Goal: Task Accomplishment & Management: Manage account settings

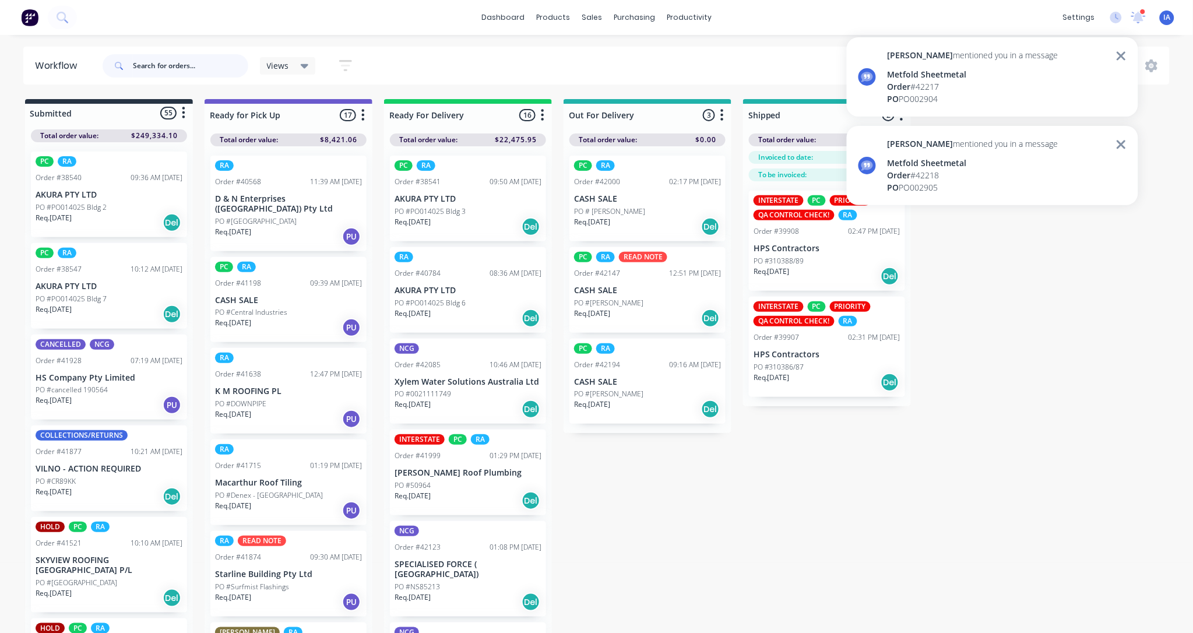
click at [159, 61] on input "text" at bounding box center [190, 65] width 115 height 23
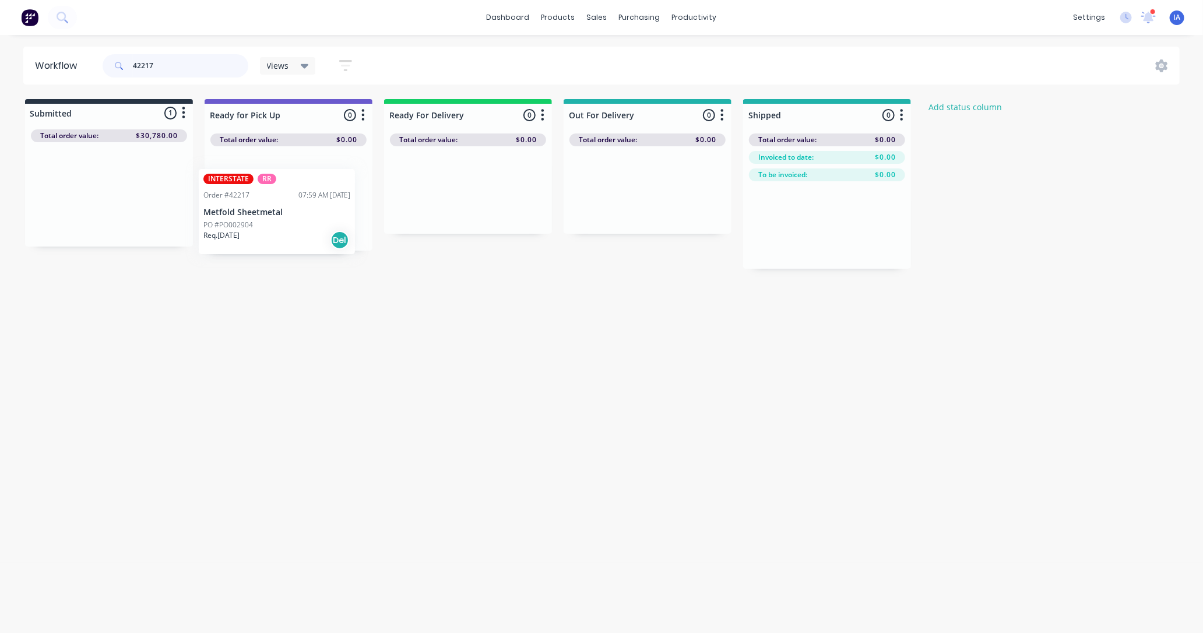
drag, startPoint x: 103, startPoint y: 217, endPoint x: 286, endPoint y: 235, distance: 184.5
click at [286, 234] on div "Submitted 1 Status colour #273444 hex #273444 Save Cancel Summaries Total order…" at bounding box center [625, 184] width 1268 height 170
drag, startPoint x: 121, startPoint y: 221, endPoint x: 294, endPoint y: 221, distance: 173.1
click at [294, 221] on div "Submitted 1 Status colour #273444 hex #273444 Save Cancel Summaries Total order…" at bounding box center [625, 184] width 1268 height 170
type input "4"
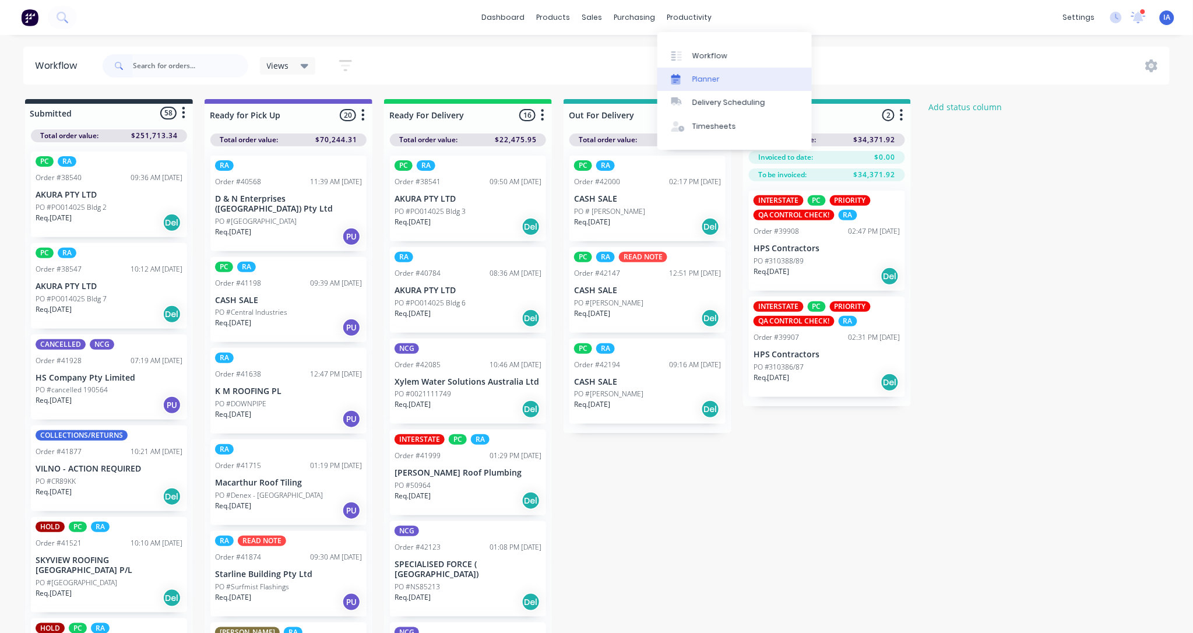
click at [720, 76] on link "Planner" at bounding box center [734, 79] width 154 height 23
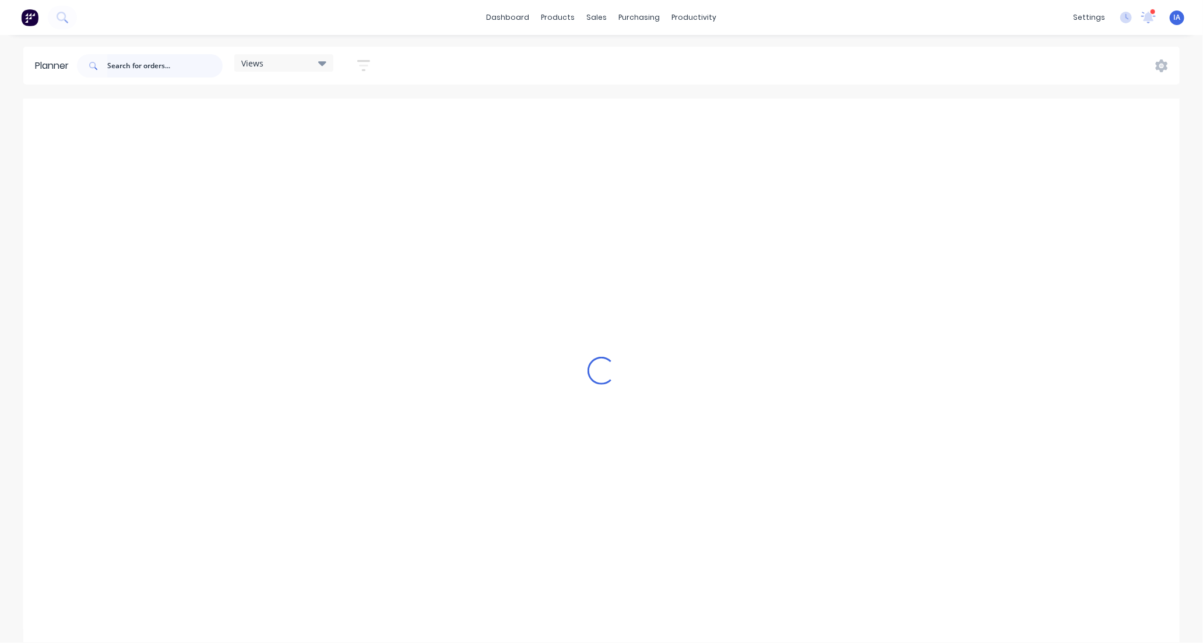
click at [171, 64] on input "text" at bounding box center [164, 65] width 115 height 23
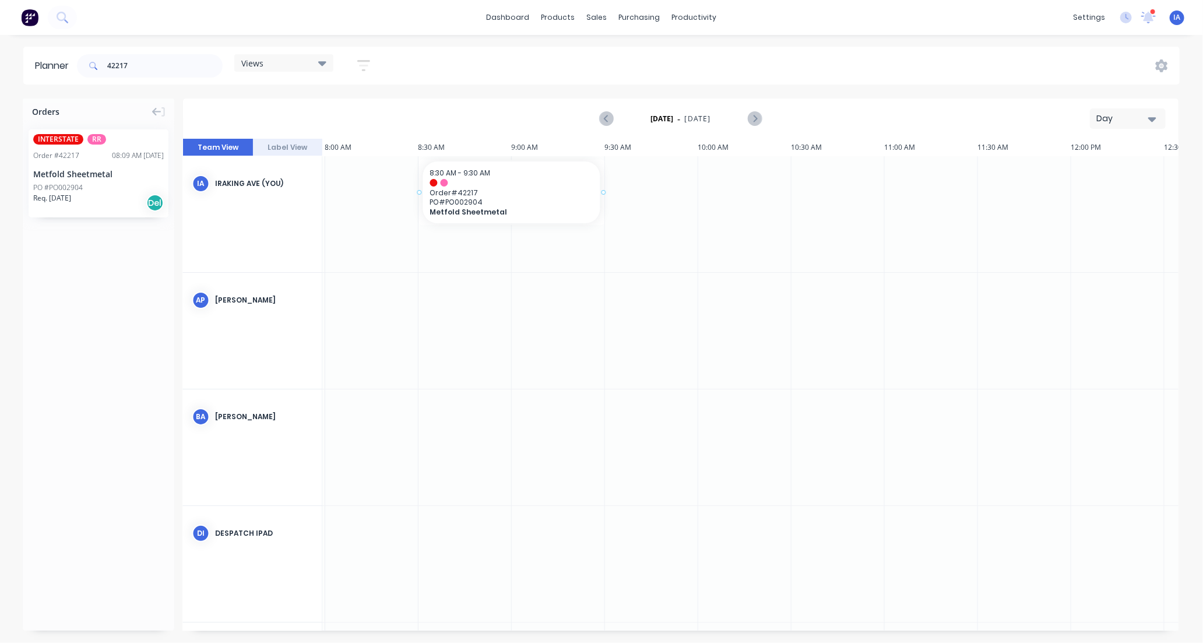
drag, startPoint x: 104, startPoint y: 191, endPoint x: 480, endPoint y: 175, distance: 376.3
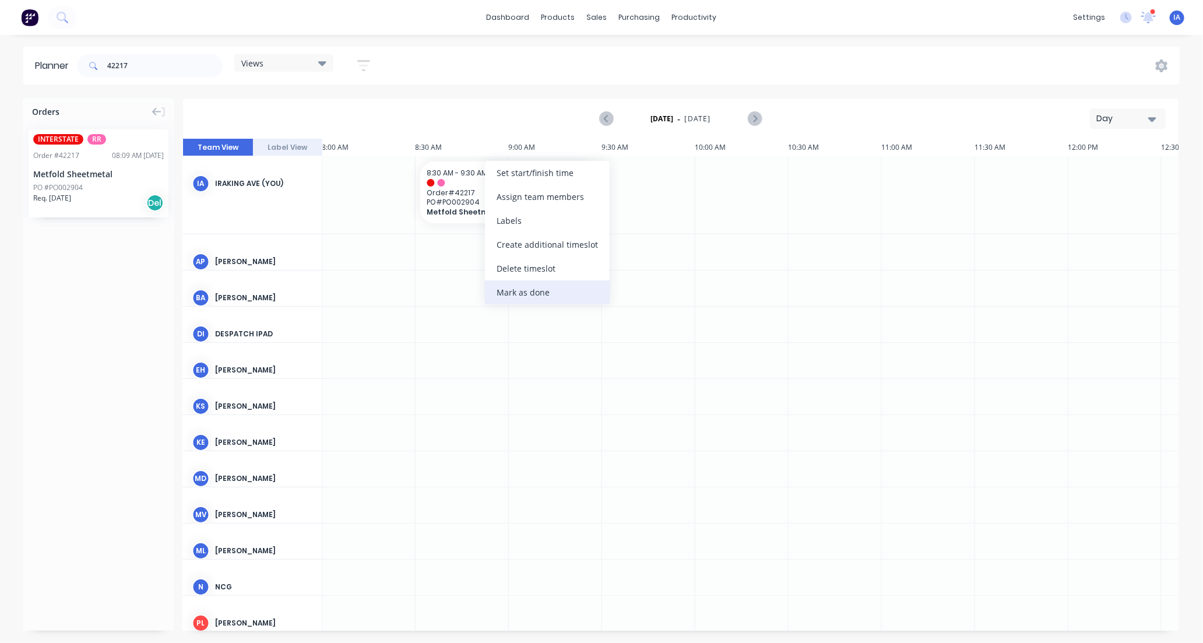
click at [526, 296] on div "Mark as done" at bounding box center [547, 292] width 125 height 24
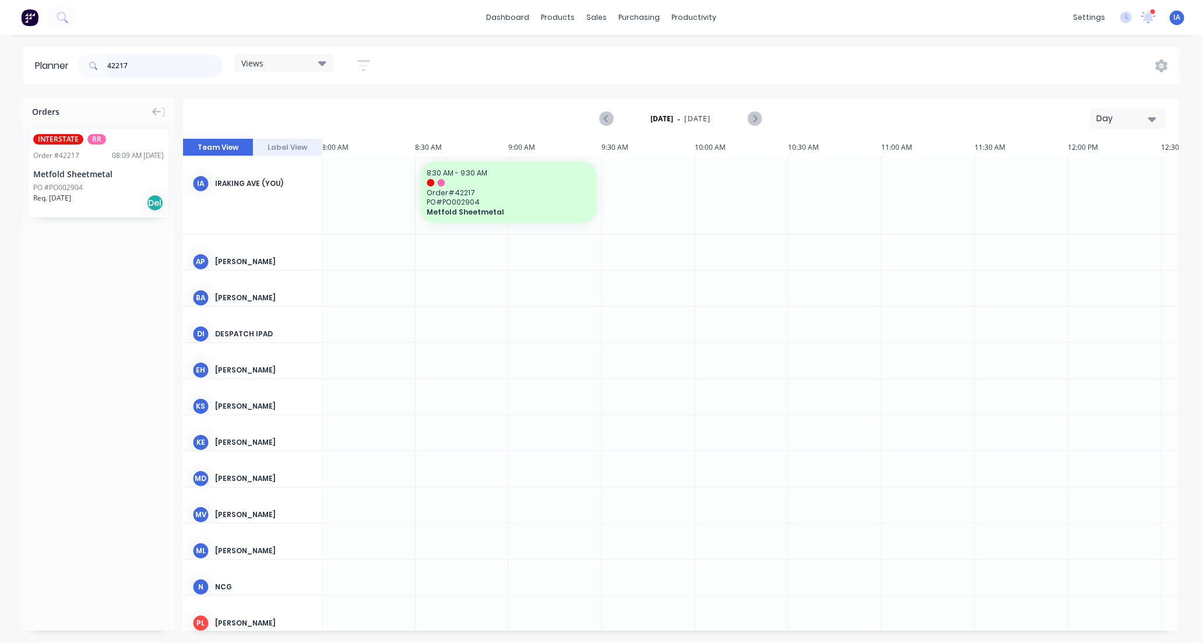
click at [155, 65] on input "42217" at bounding box center [164, 65] width 115 height 23
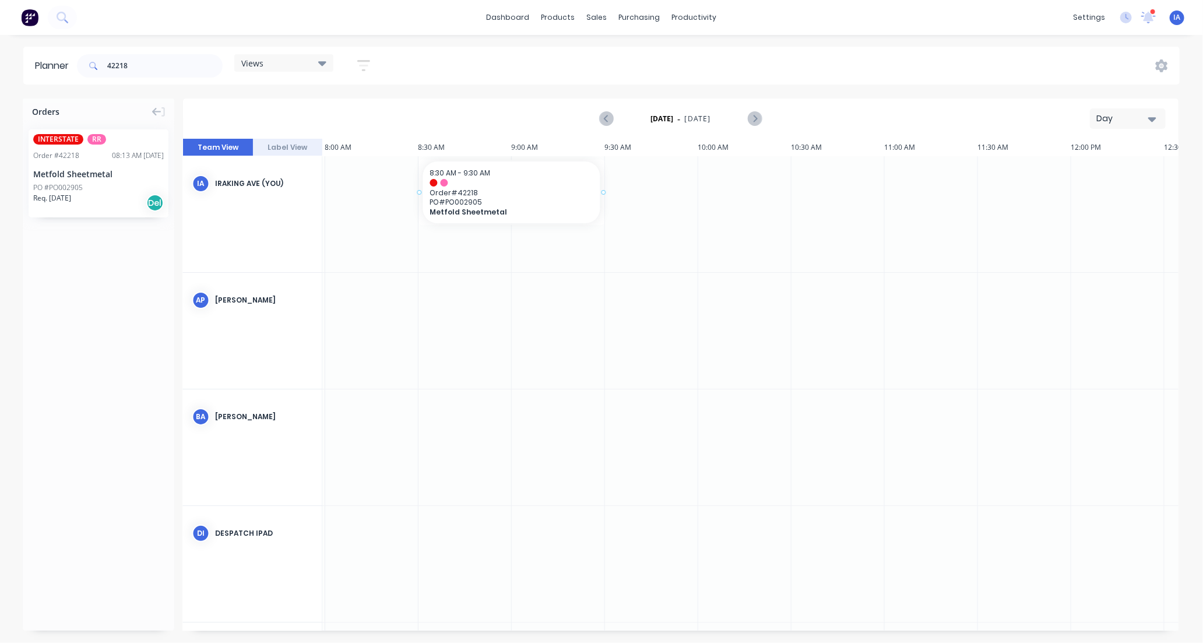
drag, startPoint x: 90, startPoint y: 195, endPoint x: 496, endPoint y: 170, distance: 407.0
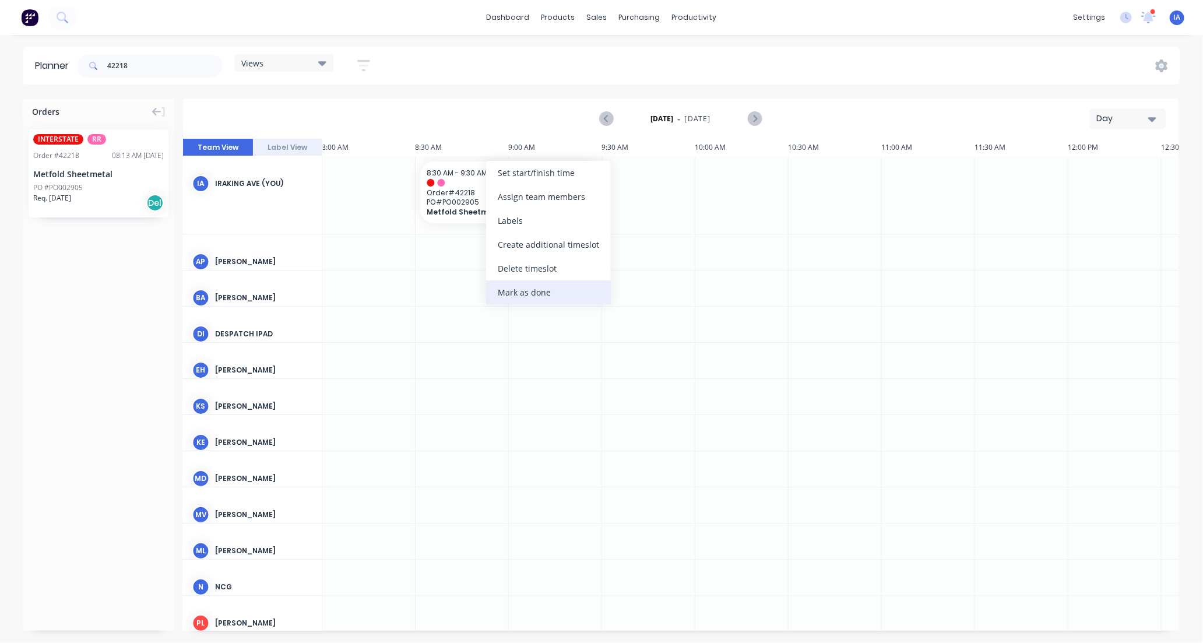
click at [526, 293] on div "Mark as done" at bounding box center [548, 292] width 125 height 24
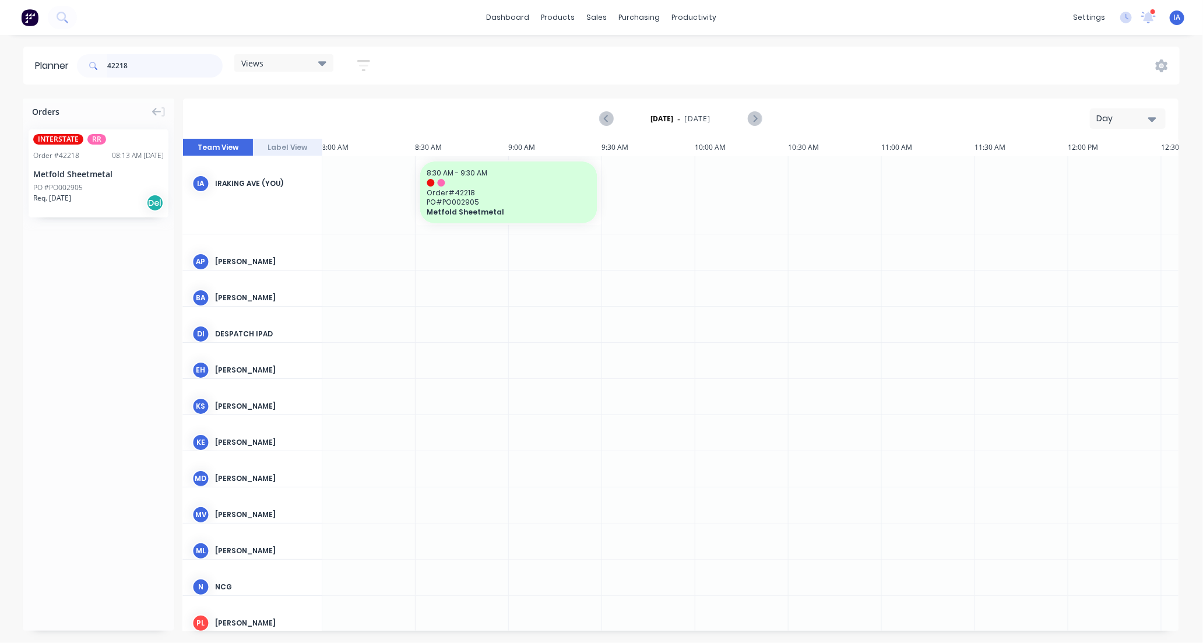
click at [140, 60] on input "42218" at bounding box center [164, 65] width 115 height 23
type input "4"
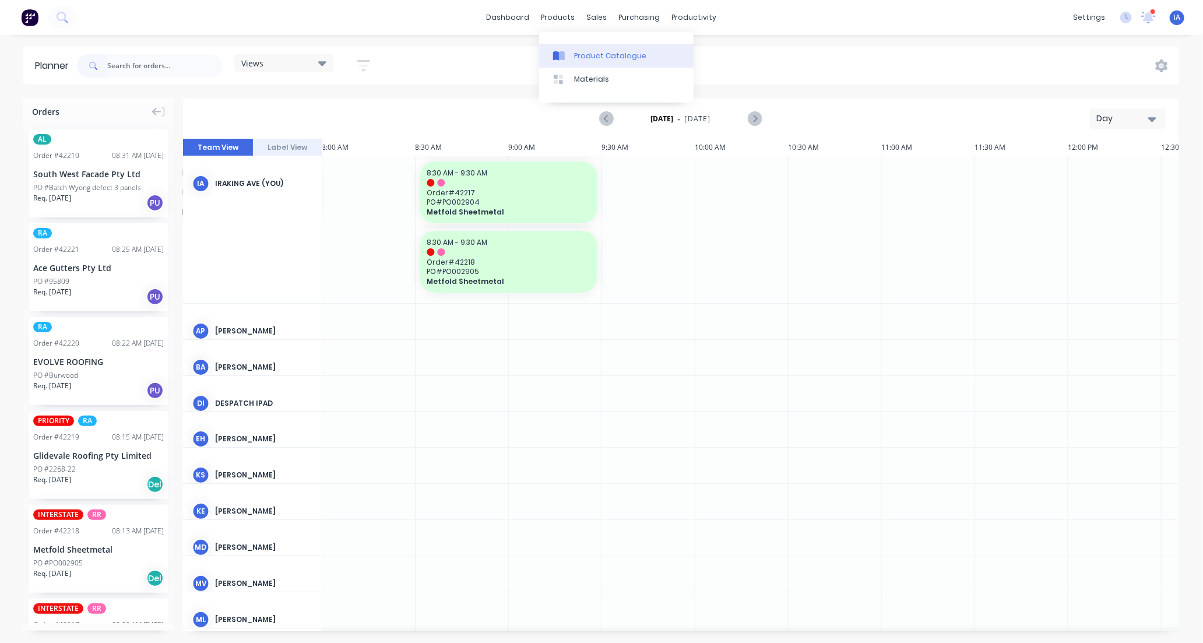
click at [585, 51] on div "Product Catalogue" at bounding box center [610, 56] width 72 height 10
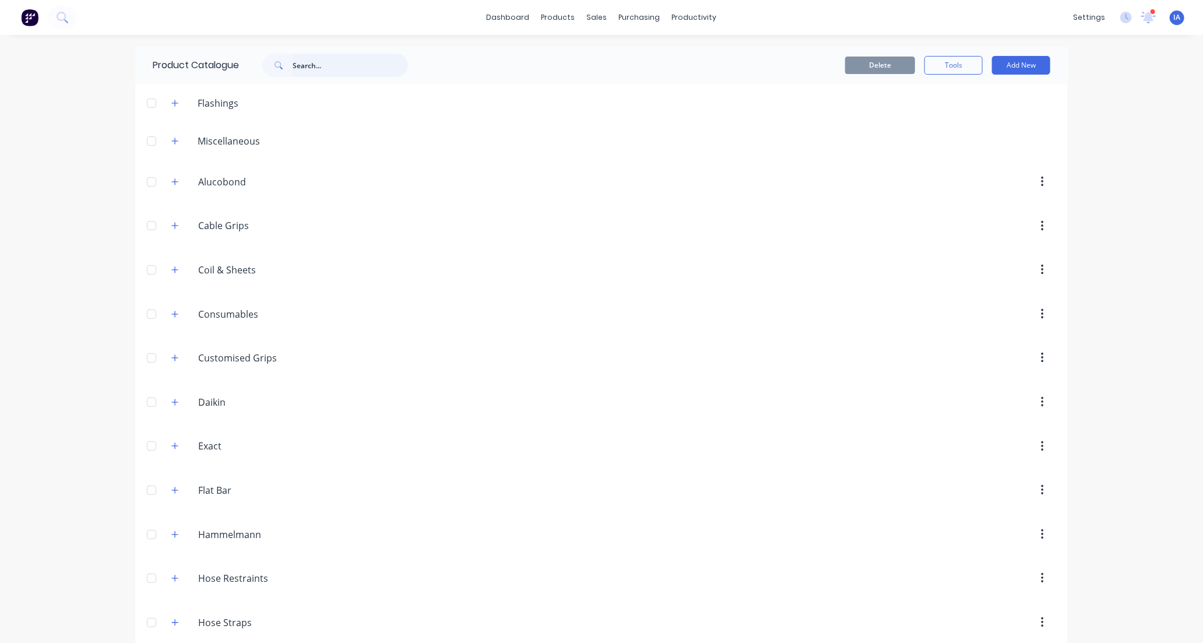
click at [315, 65] on input "text" at bounding box center [350, 65] width 115 height 23
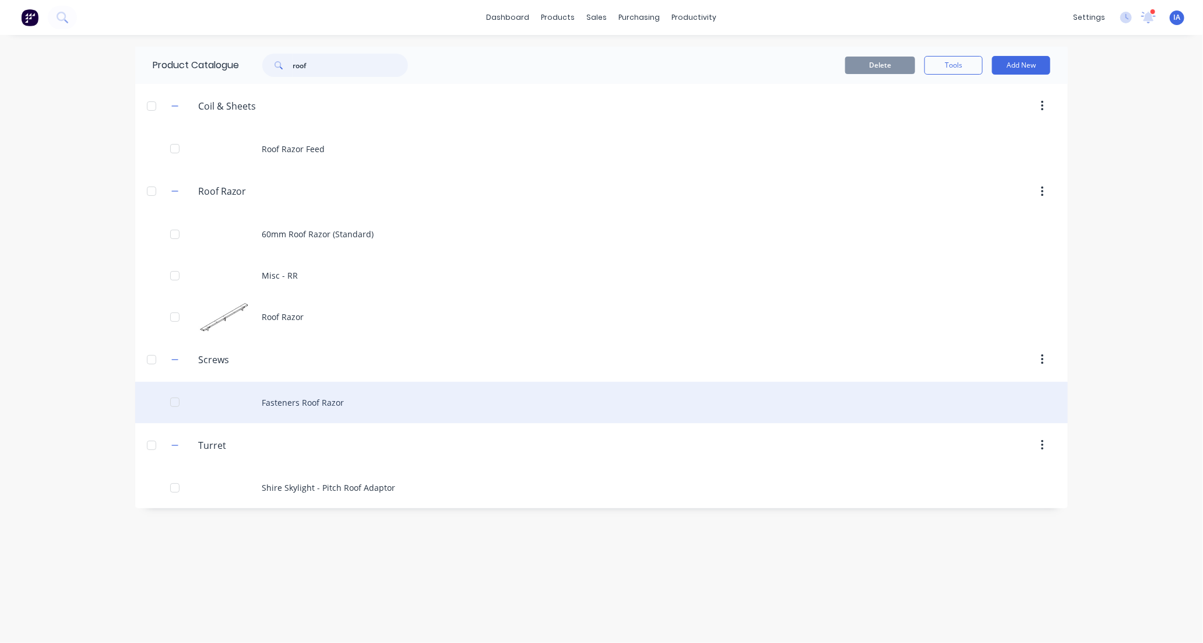
type input "roof"
click at [405, 395] on div "Fasteners Roof Razor" at bounding box center [601, 402] width 933 height 41
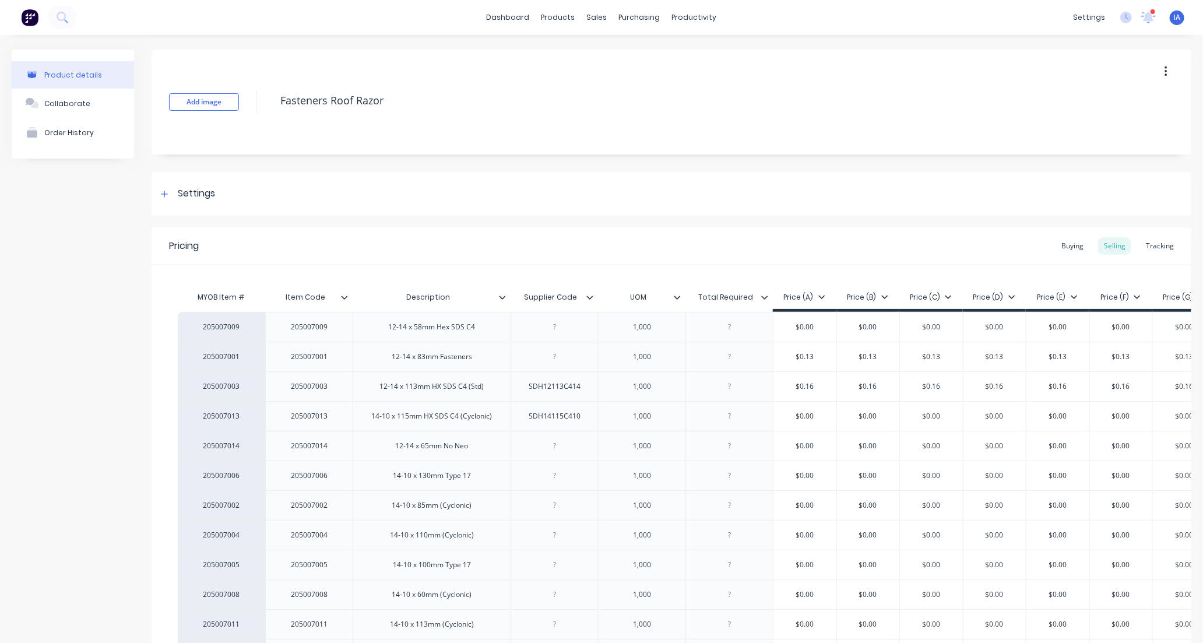
type textarea "x"
click at [1158, 247] on div "Tracking" at bounding box center [1160, 245] width 40 height 17
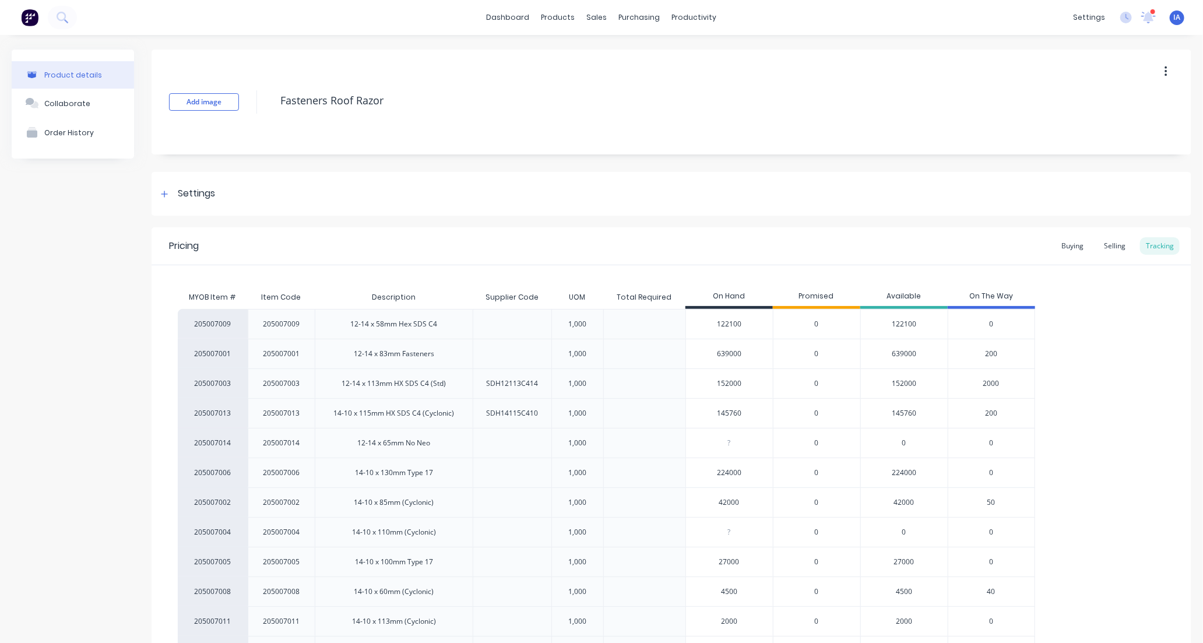
click at [719, 383] on input "152000" at bounding box center [729, 383] width 87 height 10
type input "1000"
type textarea "x"
type input "125000"
type textarea "x"
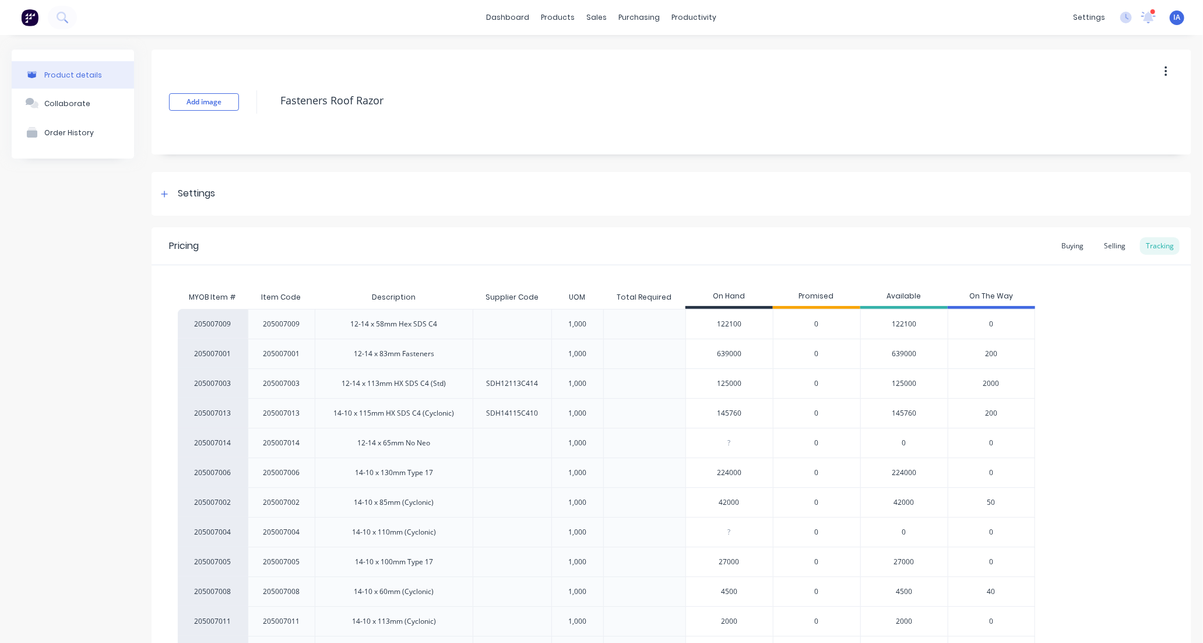
type input "125000"
click at [1097, 406] on div "205007009 205007009 12-14 x 58mm Hex SDS C4 1,000 122100 0 122100 0 205007001 2…" at bounding box center [671, 502] width 987 height 387
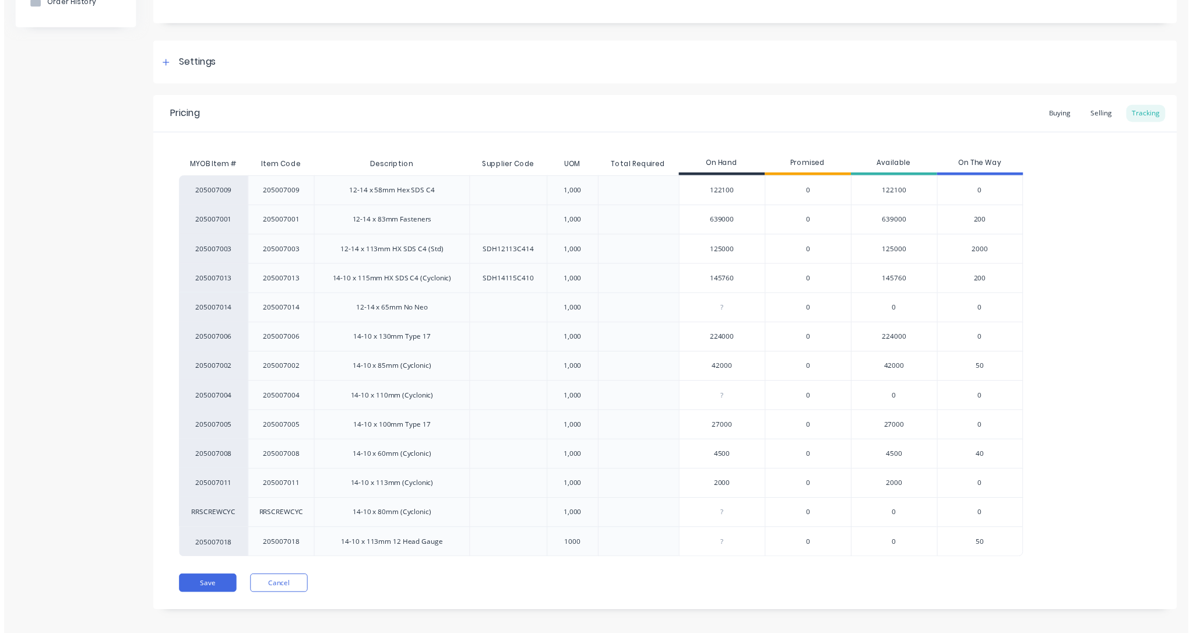
scroll to position [139, 0]
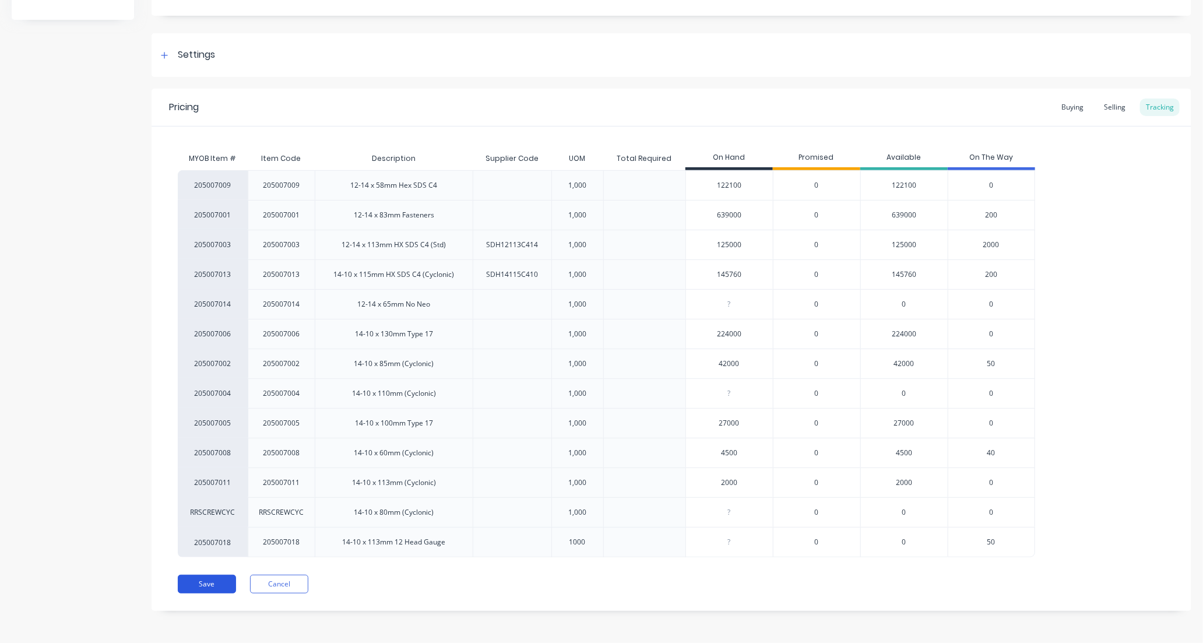
click at [208, 583] on button "Save" at bounding box center [207, 584] width 58 height 19
type textarea "x"
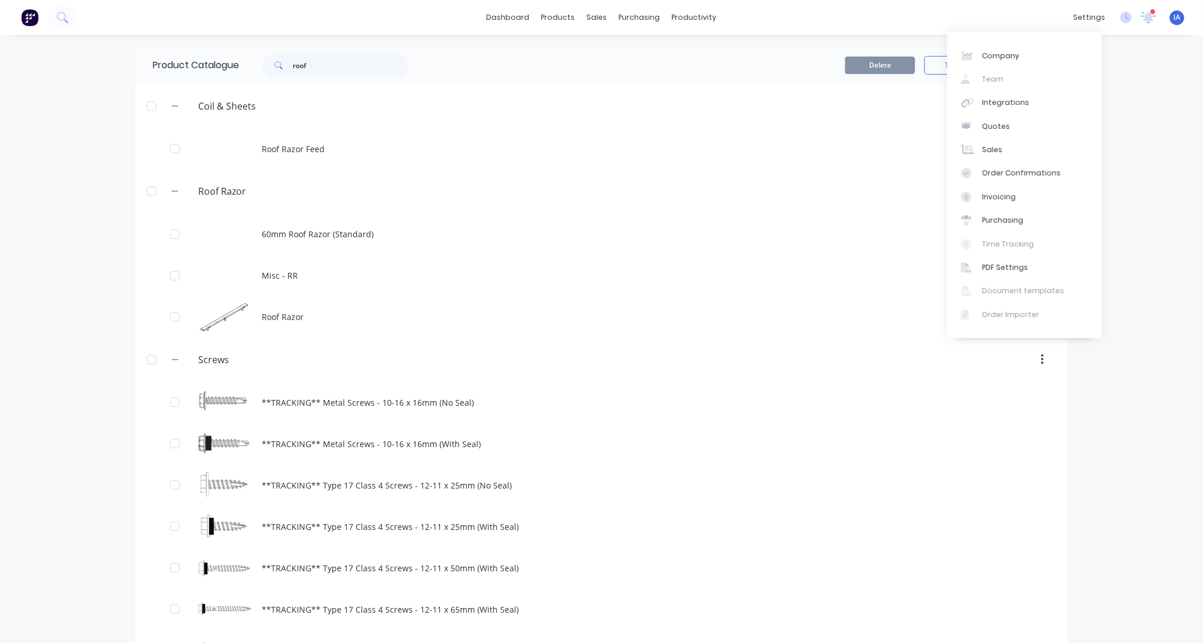
click at [1150, 12] on div at bounding box center [1153, 12] width 6 height 6
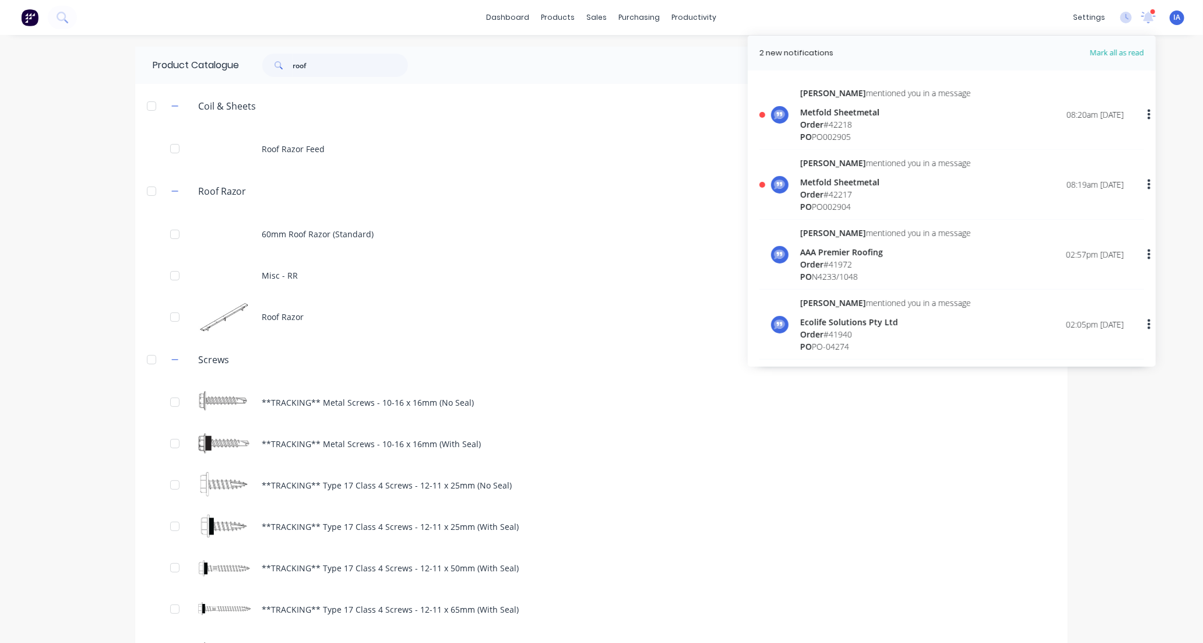
click at [939, 202] on div "[PERSON_NAME] mentioned you in a message Metfold Sheetmetal Order # 42217 PO PO…" at bounding box center [962, 185] width 324 height 56
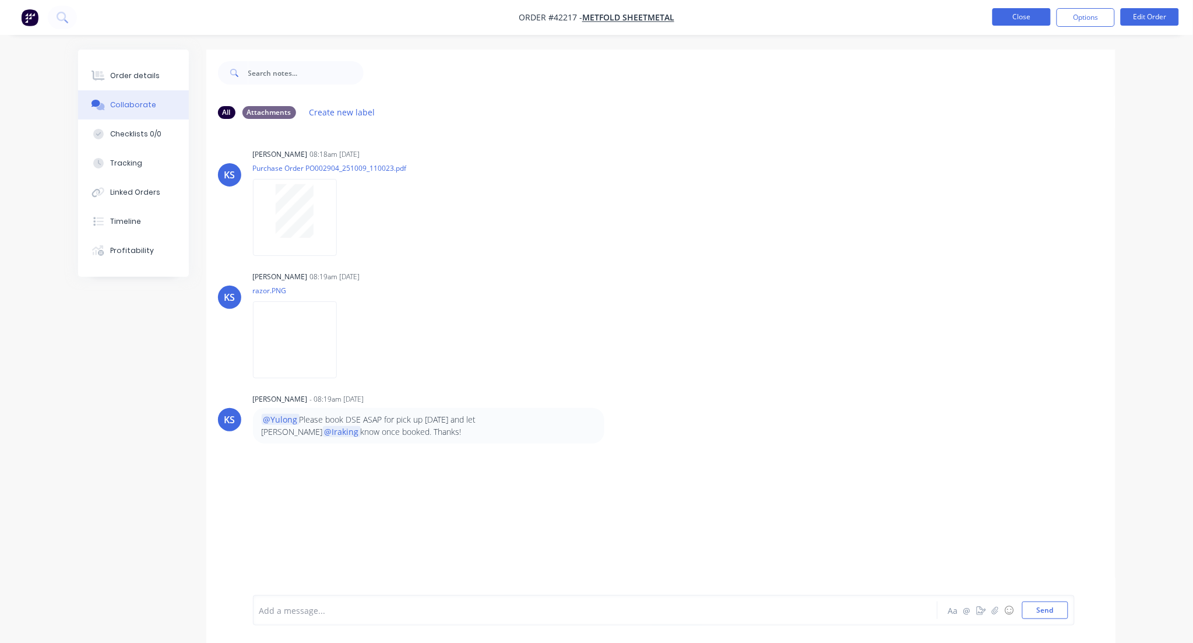
click at [1032, 15] on button "Close" at bounding box center [1022, 16] width 58 height 17
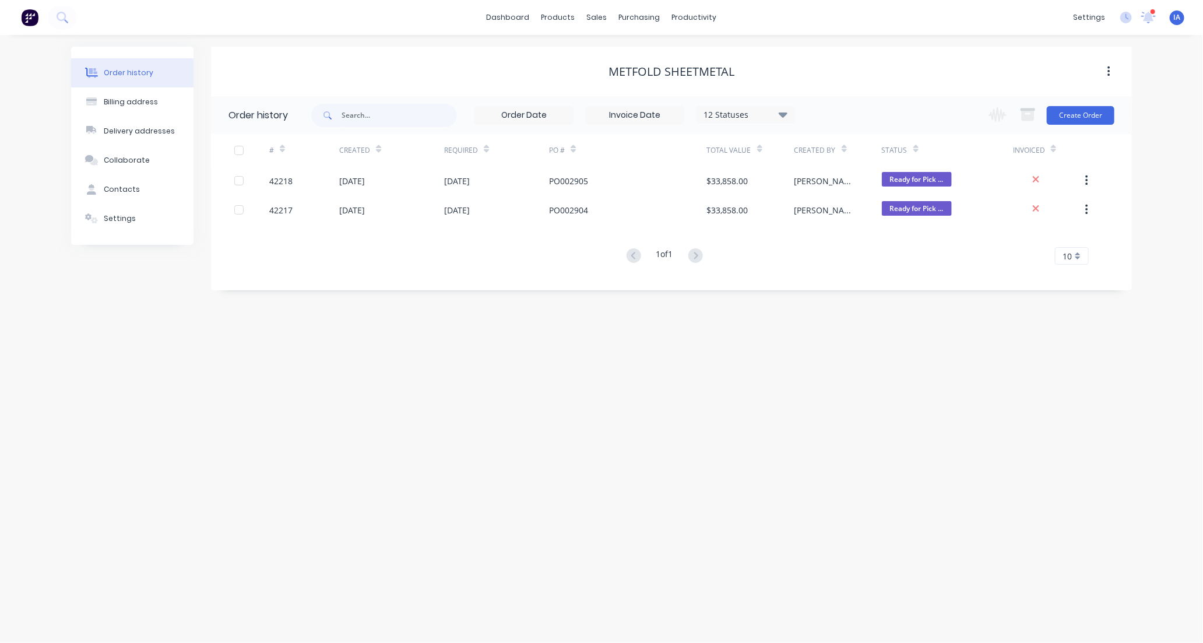
click at [1154, 14] on div at bounding box center [1153, 12] width 6 height 6
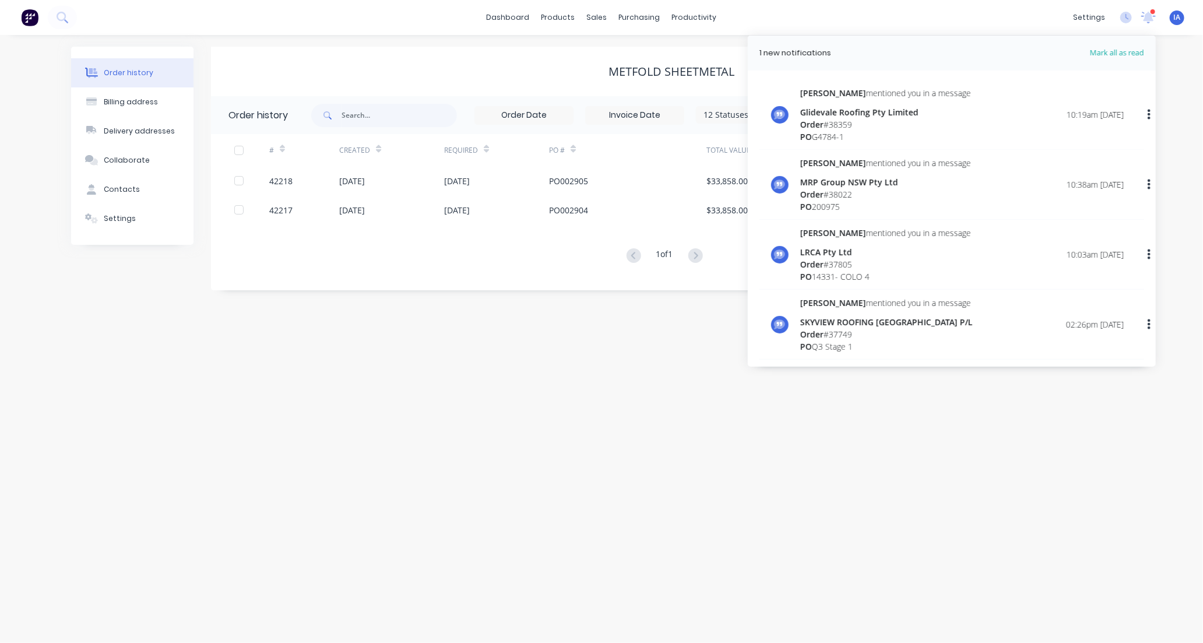
click at [953, 127] on div "[PERSON_NAME] mentioned you in a message Glidevale Roofing Pty Limited Order # …" at bounding box center [962, 115] width 324 height 56
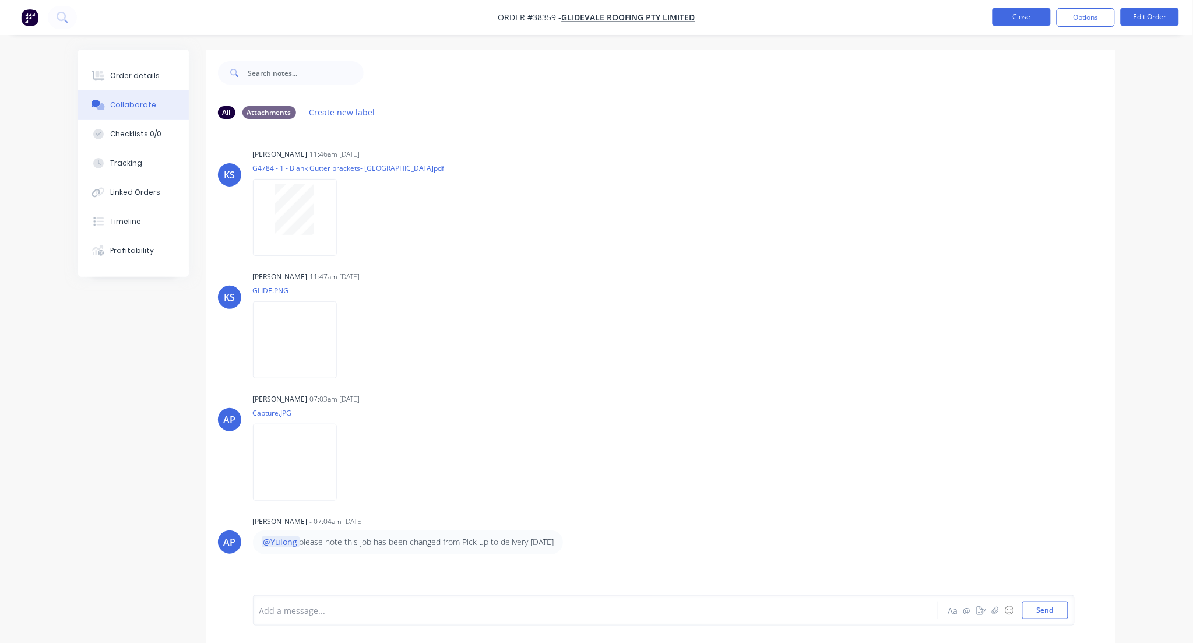
click at [1025, 19] on button "Close" at bounding box center [1022, 16] width 58 height 17
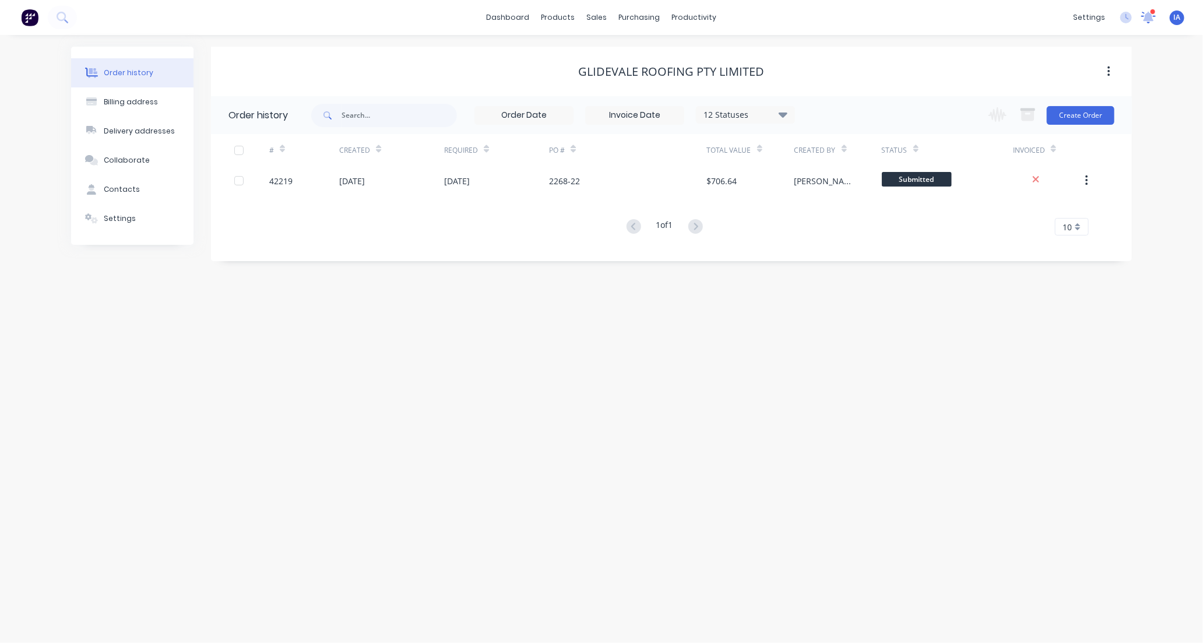
click at [1149, 13] on icon at bounding box center [1149, 15] width 12 height 11
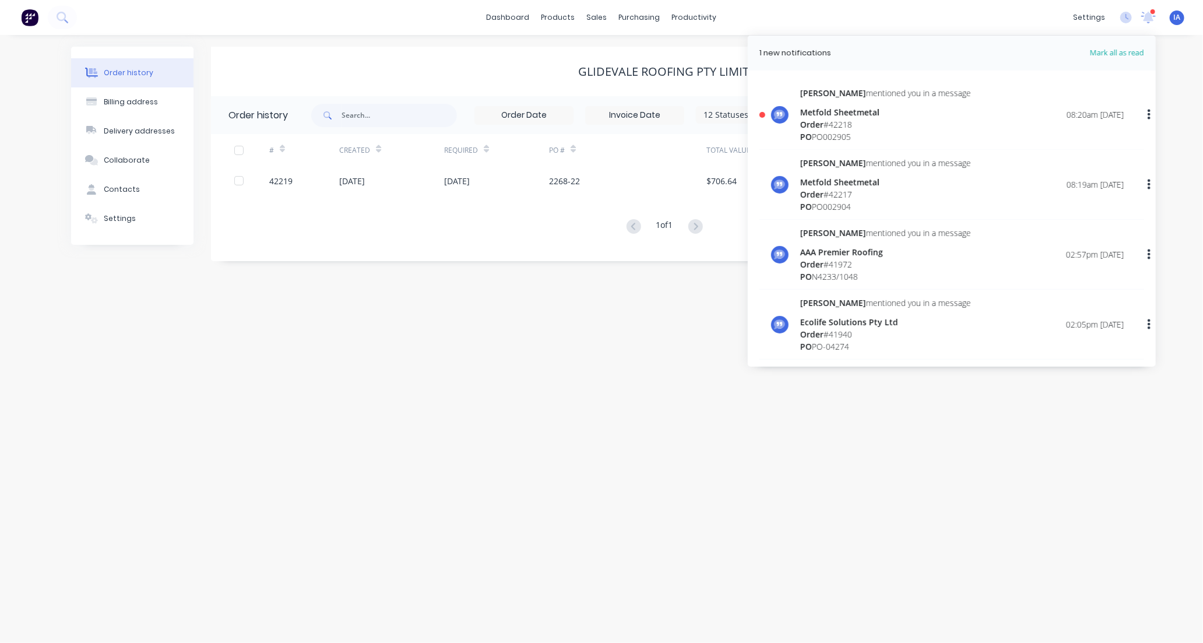
click at [913, 131] on div "PO PO002905" at bounding box center [885, 137] width 171 height 12
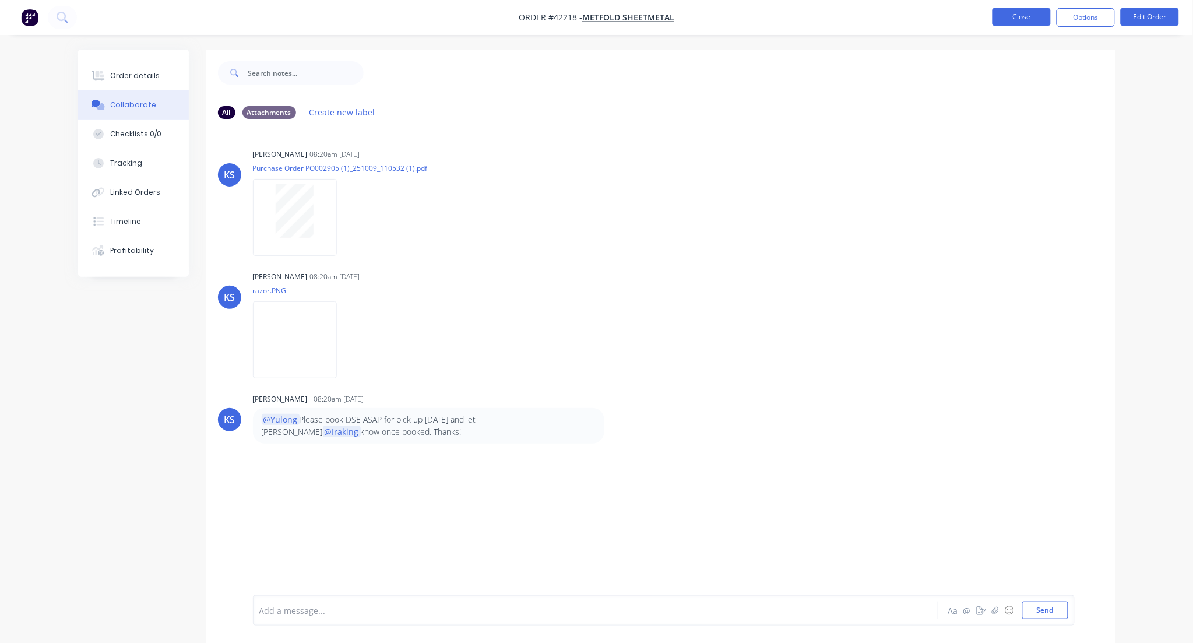
click at [1026, 21] on button "Close" at bounding box center [1022, 16] width 58 height 17
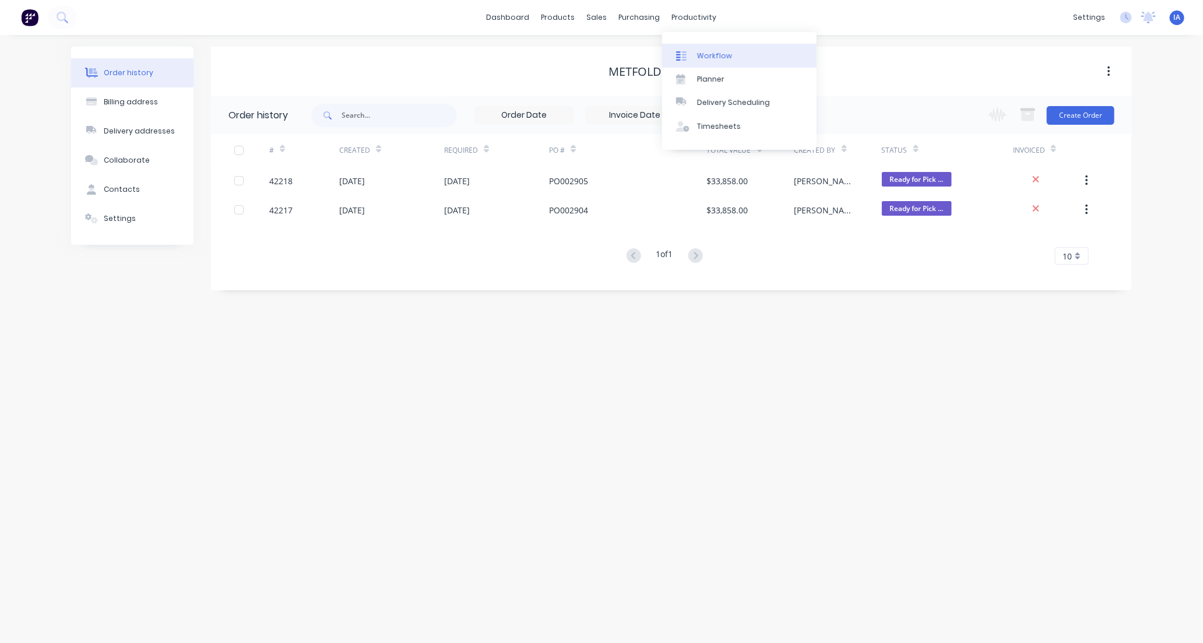
click at [730, 55] on link "Workflow" at bounding box center [739, 55] width 154 height 23
